Goal: Transaction & Acquisition: Purchase product/service

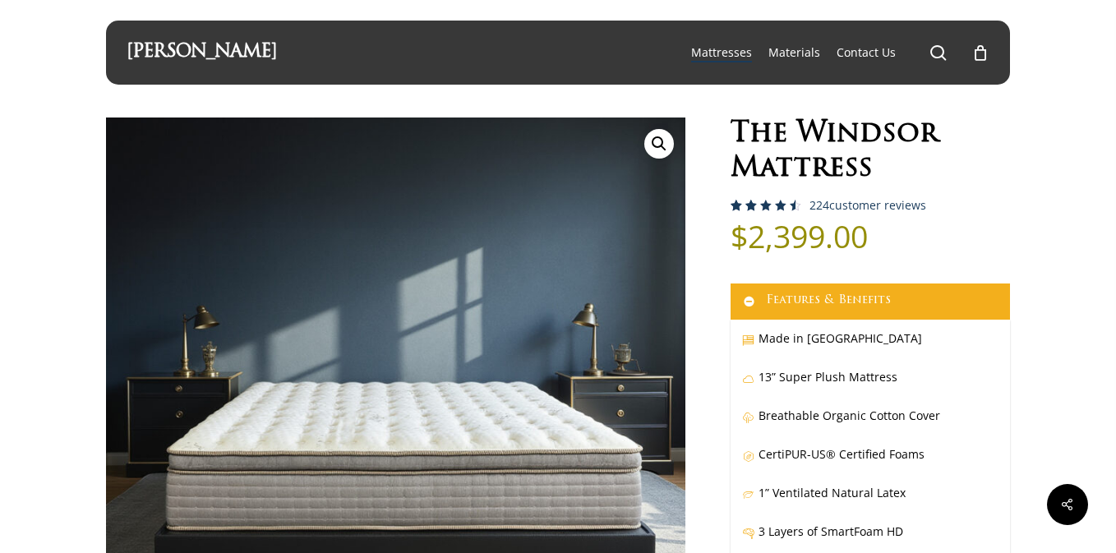
select select "EASTERN KING"
